Goal: Information Seeking & Learning: Learn about a topic

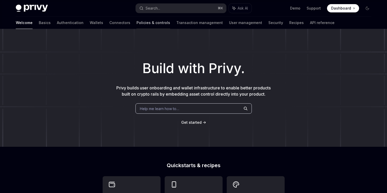
click at [137, 29] on div at bounding box center [154, 29] width 34 height 1
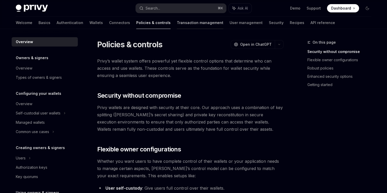
click at [177, 22] on link "Transaction management" at bounding box center [200, 23] width 47 height 12
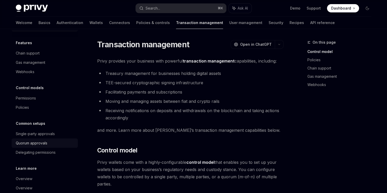
scroll to position [34, 0]
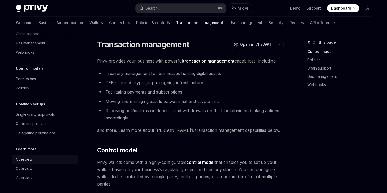
click at [26, 160] on div "Overview" at bounding box center [24, 160] width 17 height 6
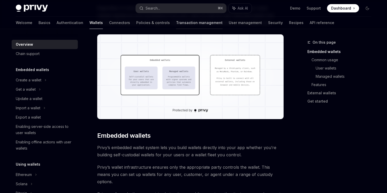
click at [176, 24] on link "Transaction management" at bounding box center [199, 23] width 47 height 12
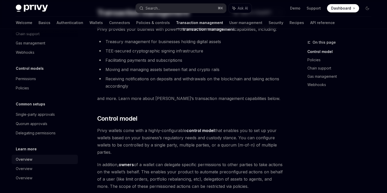
scroll to position [51, 0]
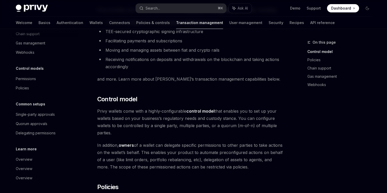
drag, startPoint x: 23, startPoint y: 146, endPoint x: 23, endPoint y: 149, distance: 3.2
click at [23, 149] on h5 "Learn more" at bounding box center [26, 149] width 21 height 6
click at [22, 150] on h5 "Learn more" at bounding box center [26, 149] width 21 height 6
click at [26, 169] on div "Overview" at bounding box center [24, 169] width 17 height 6
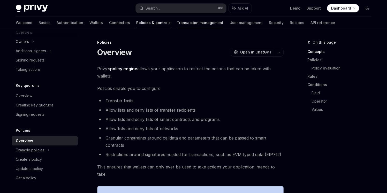
click at [177, 24] on link "Transaction management" at bounding box center [200, 23] width 47 height 12
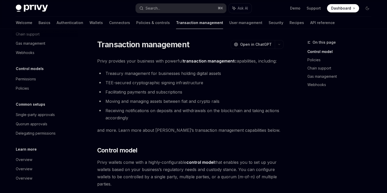
scroll to position [34, 0]
click at [23, 149] on h5 "Learn more" at bounding box center [26, 149] width 21 height 6
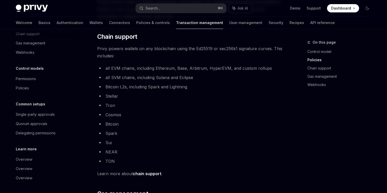
scroll to position [371, 0]
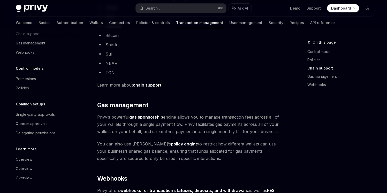
type textarea "*"
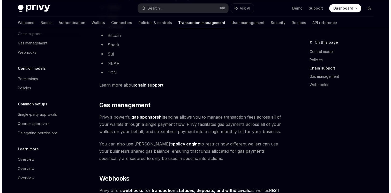
scroll to position [34, 0]
